Goal: Use online tool/utility: Utilize a website feature to perform a specific function

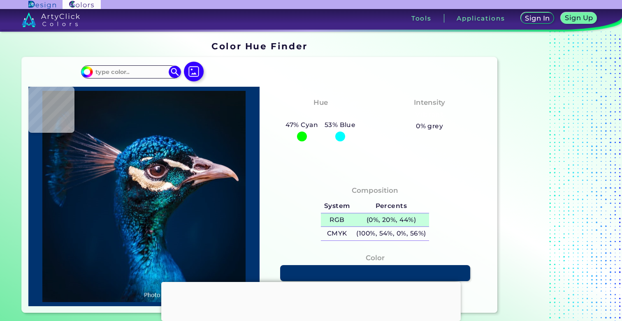
click at [372, 220] on h5 "(0%, 20%, 44%)" at bounding box center [391, 221] width 76 height 14
click at [374, 216] on h5 "(0%, 20%, 44%)" at bounding box center [391, 221] width 76 height 14
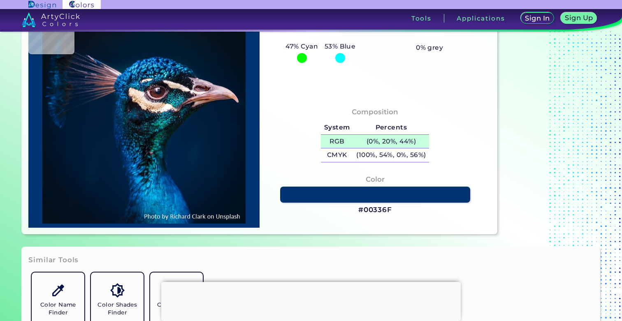
scroll to position [45, 0]
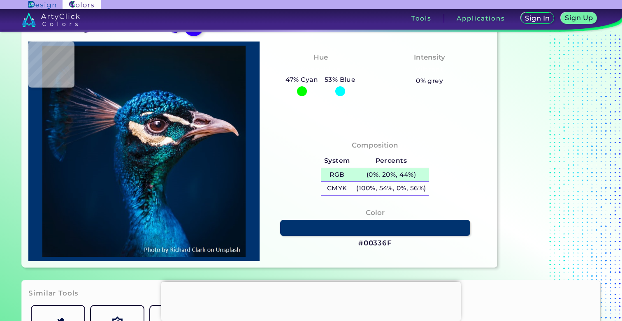
type input "#000000"
type input "#1d1929"
type input "#1D1929"
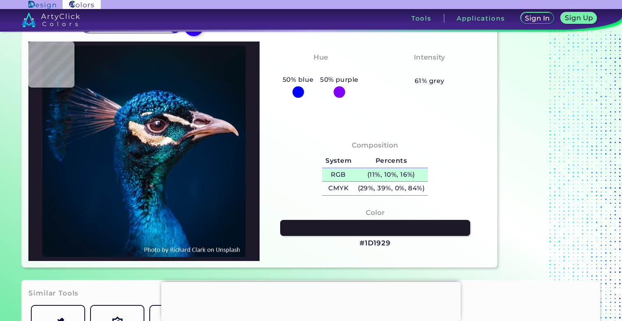
type input "#04192a"
type input "#04192A"
type input "#0c131b"
type input "#0C131B"
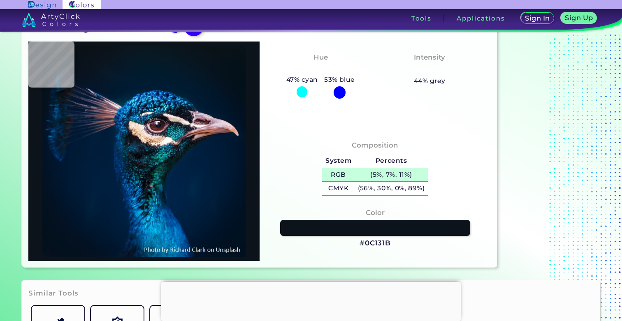
type input "#0b121a"
type input "#0B121A"
type input "#0b141d"
type input "#0B141D"
type input "#0a141e"
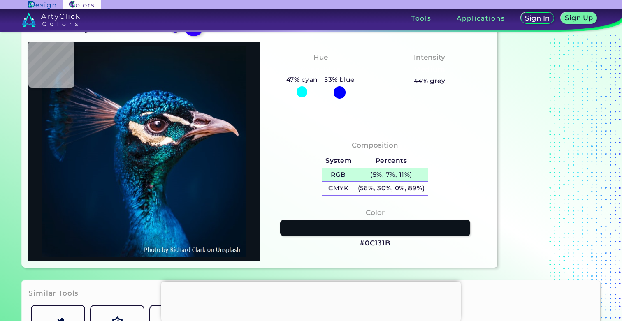
type input "#0A141E"
type input "#081623"
type input "#031a2a"
type input "#031A2A"
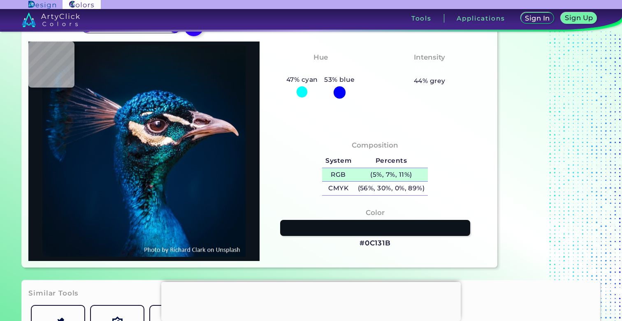
type input "#03192e"
type input "#03192E"
type input "#02182f"
type input "#02182F"
type input "#001c34"
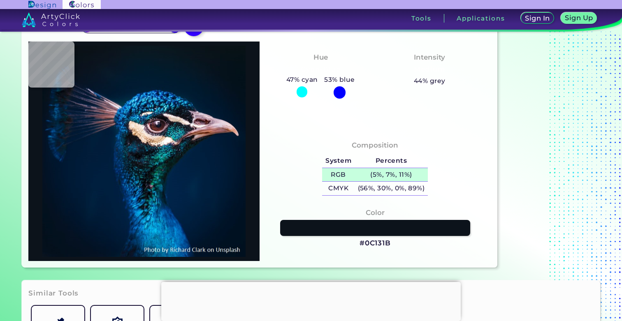
type input "#001C34"
type input "#e7dae1"
type input "#E7DAE1"
type input "#946772"
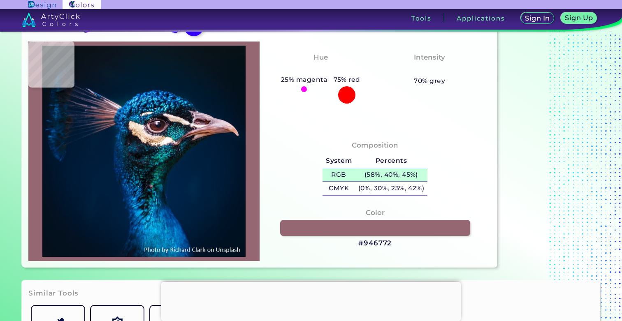
scroll to position [0, 0]
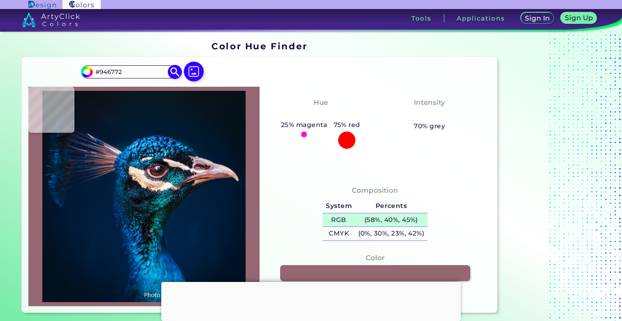
type input "#091522"
type input "#0b151f"
type input "#0B151F"
type input "#0c151e"
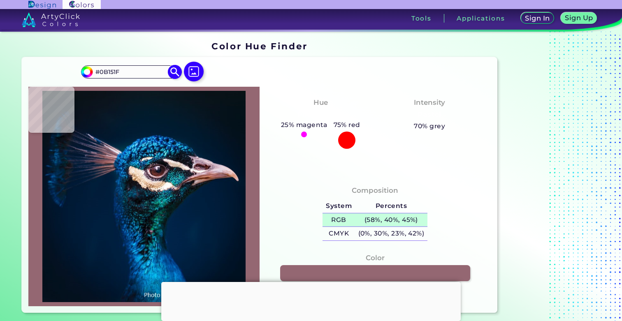
type input "#0C151E"
type input "#0a141b"
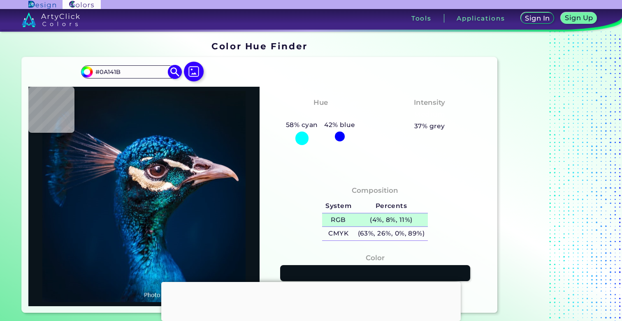
click at [123, 74] on input "#0A141B" at bounding box center [131, 72] width 77 height 11
paste input "(0%, 20%, 44%)"
type input "(0%, 20%, 44%)"
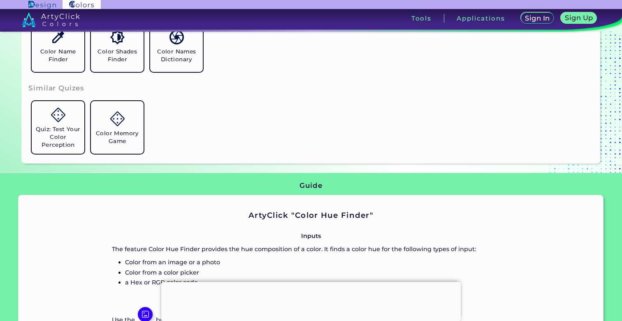
scroll to position [416, 0]
